Goal: Navigation & Orientation: Find specific page/section

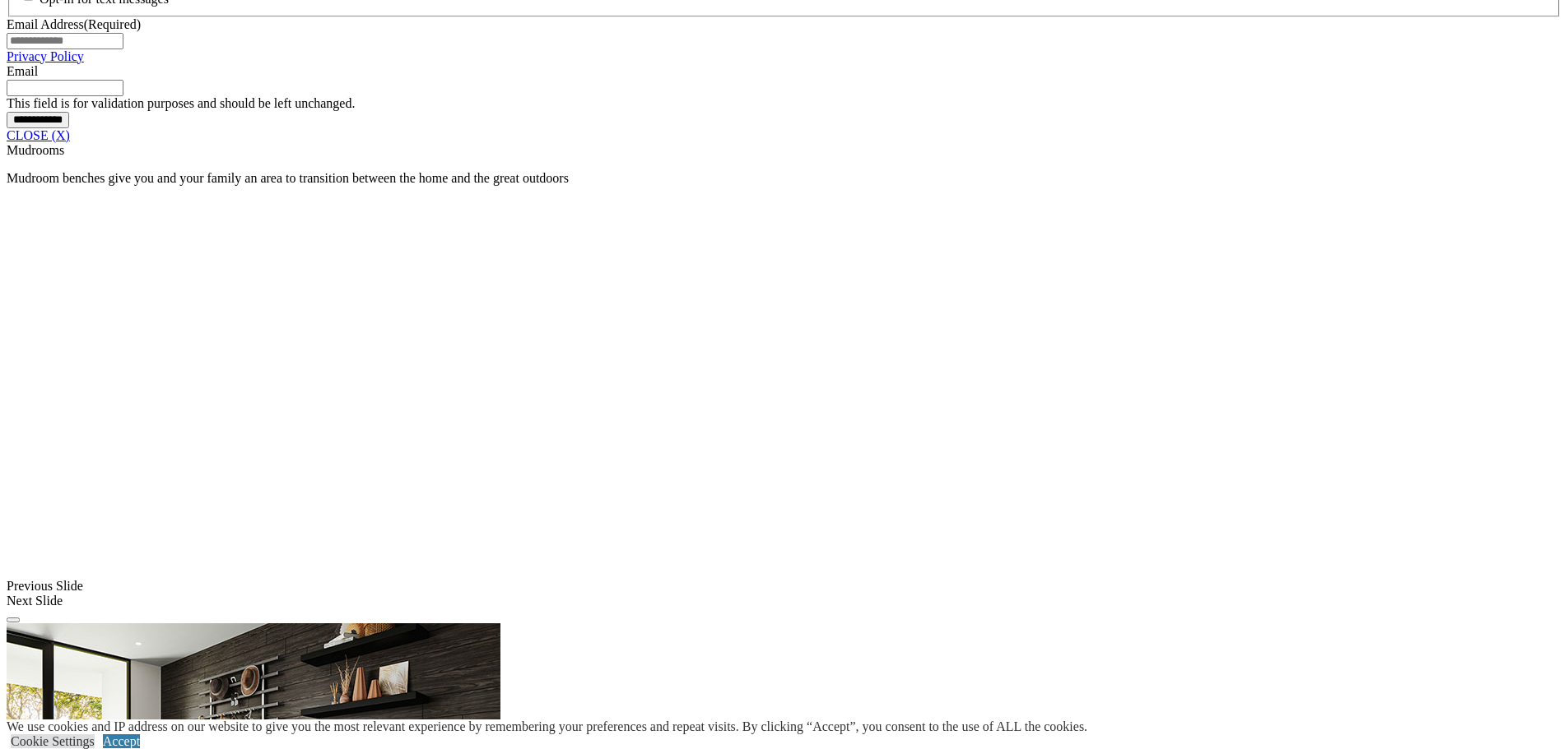
scroll to position [1398, 0]
